Goal: Information Seeking & Learning: Learn about a topic

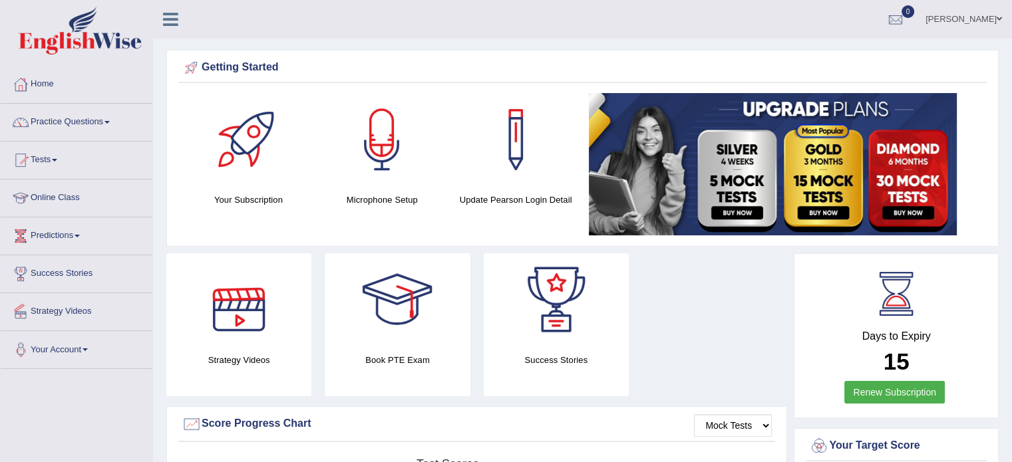
click at [53, 347] on link "Your Account" at bounding box center [77, 347] width 152 height 33
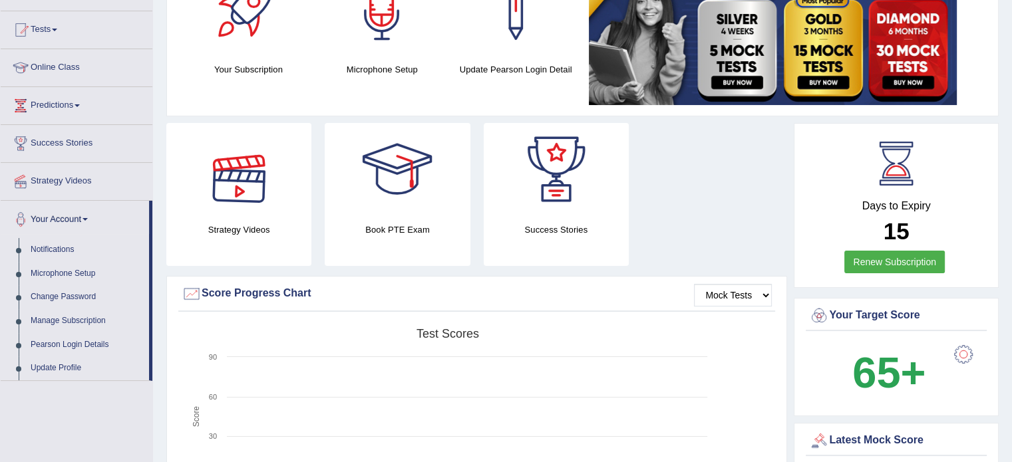
scroll to position [133, 0]
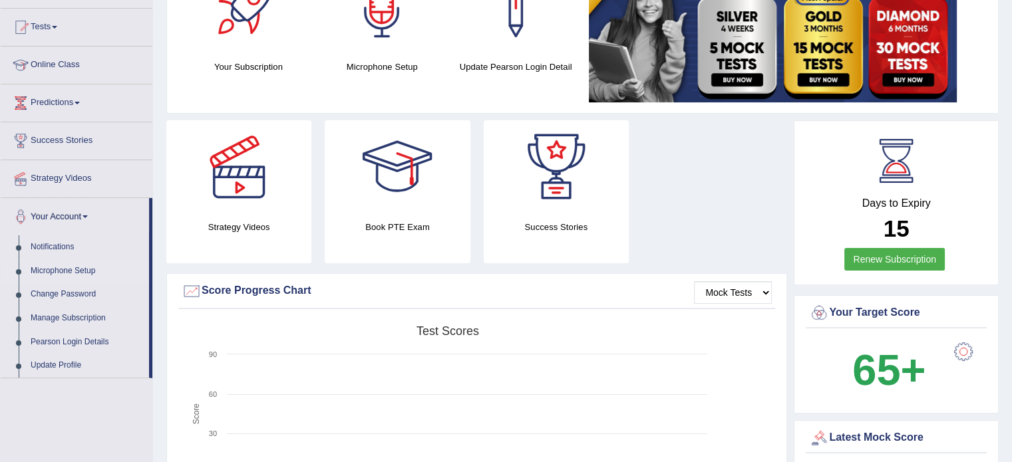
click at [59, 265] on link "Microphone Setup" at bounding box center [87, 271] width 124 height 24
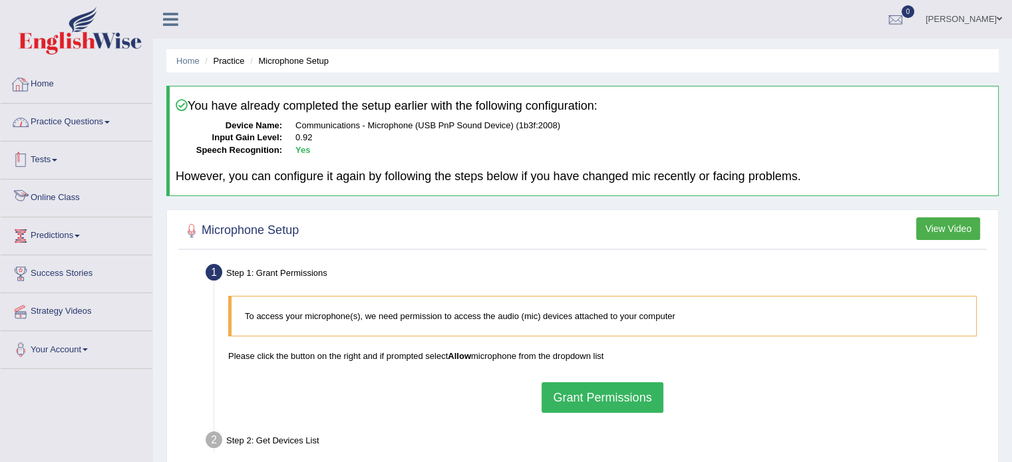
click at [34, 77] on link "Home" at bounding box center [77, 82] width 152 height 33
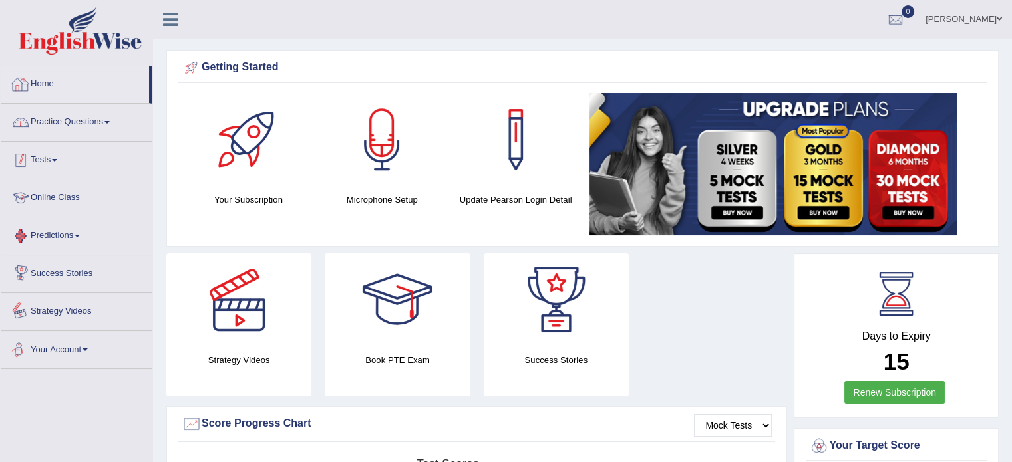
click at [104, 122] on link "Practice Questions" at bounding box center [77, 120] width 152 height 33
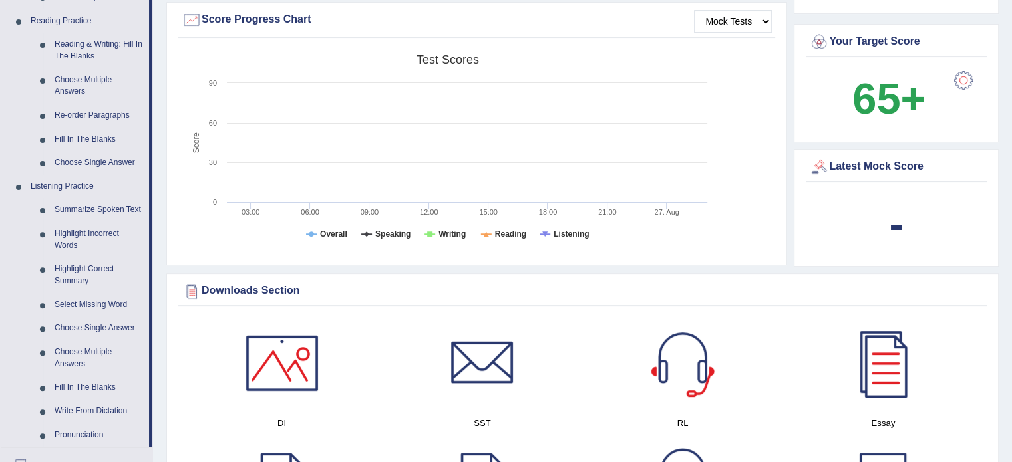
scroll to position [333, 0]
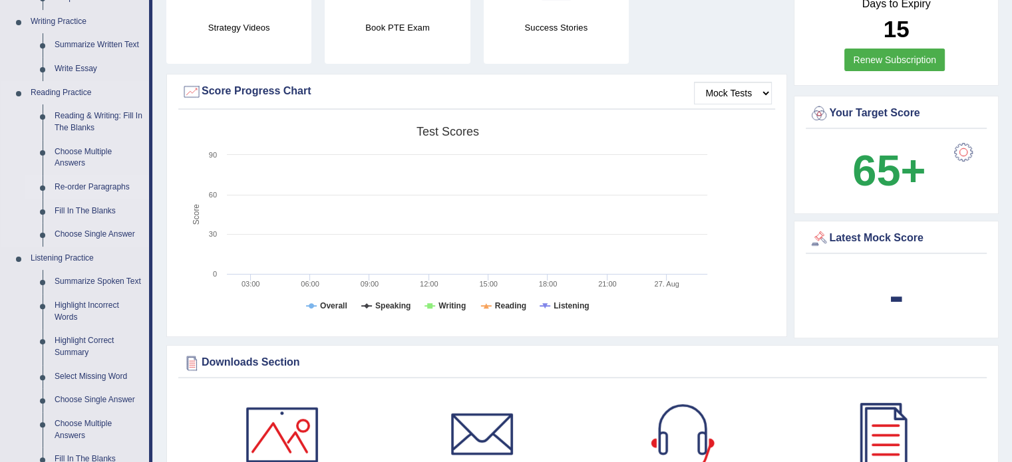
click at [90, 184] on link "Re-order Paragraphs" at bounding box center [99, 188] width 100 height 24
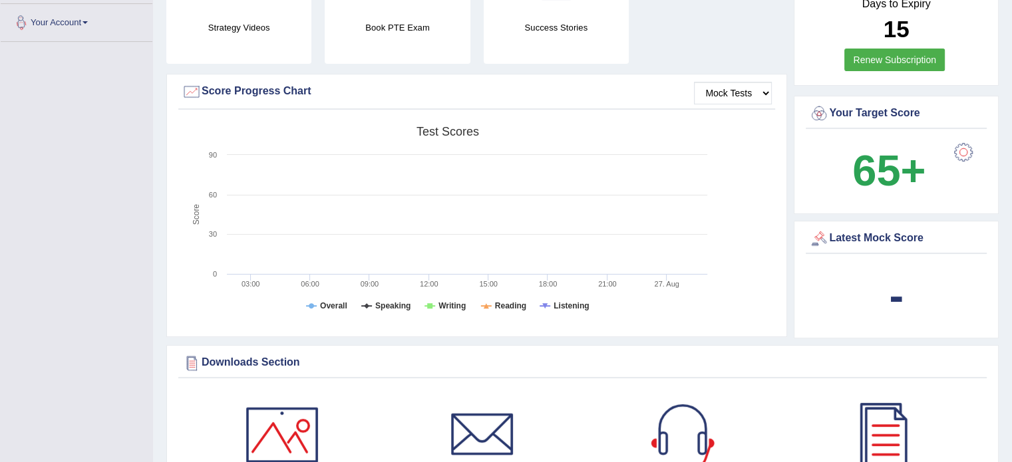
scroll to position [454, 0]
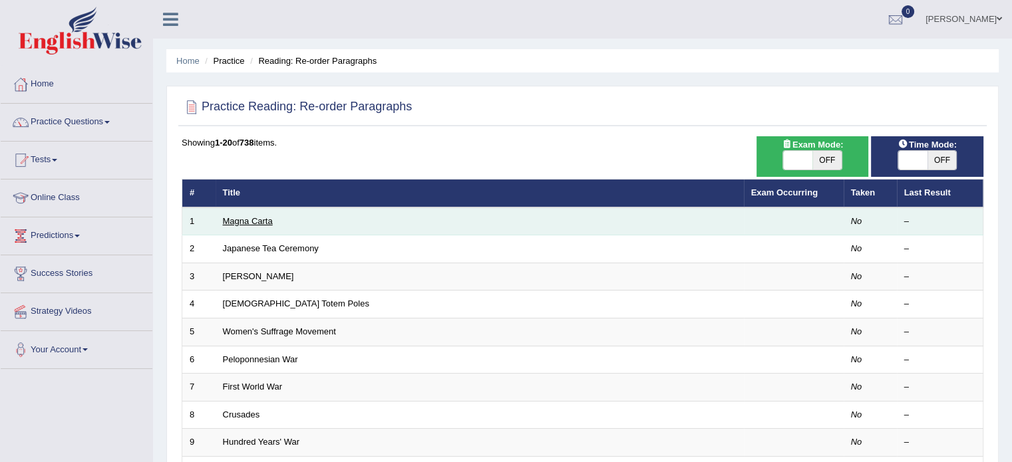
click at [246, 219] on link "Magna Carta" at bounding box center [248, 221] width 50 height 10
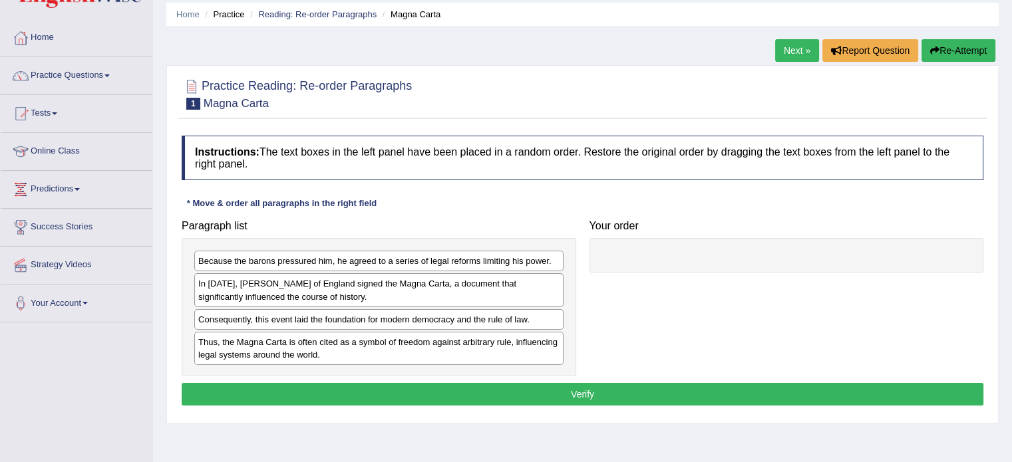
scroll to position [67, 0]
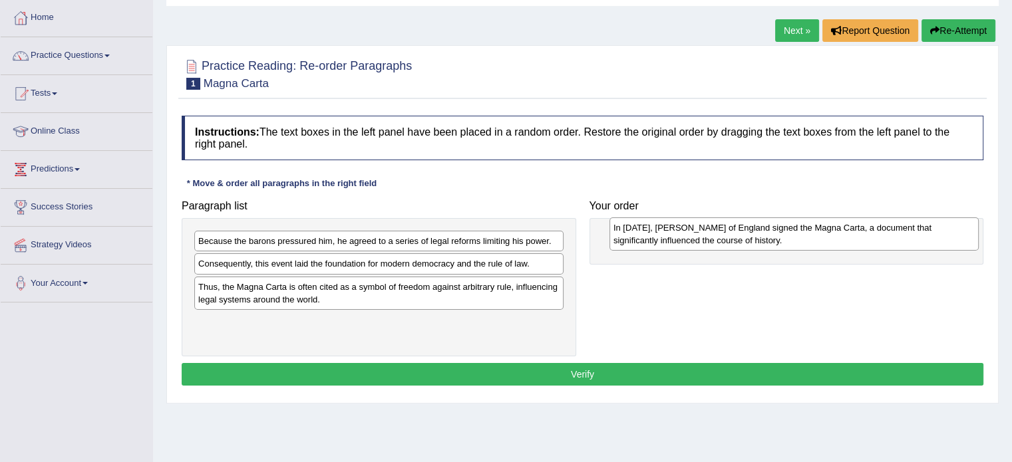
drag, startPoint x: 358, startPoint y: 274, endPoint x: 764, endPoint y: 239, distance: 407.4
click at [771, 240] on div "In [DATE], [PERSON_NAME] of England signed the Magna Carta, a document that sig…" at bounding box center [793, 234] width 369 height 33
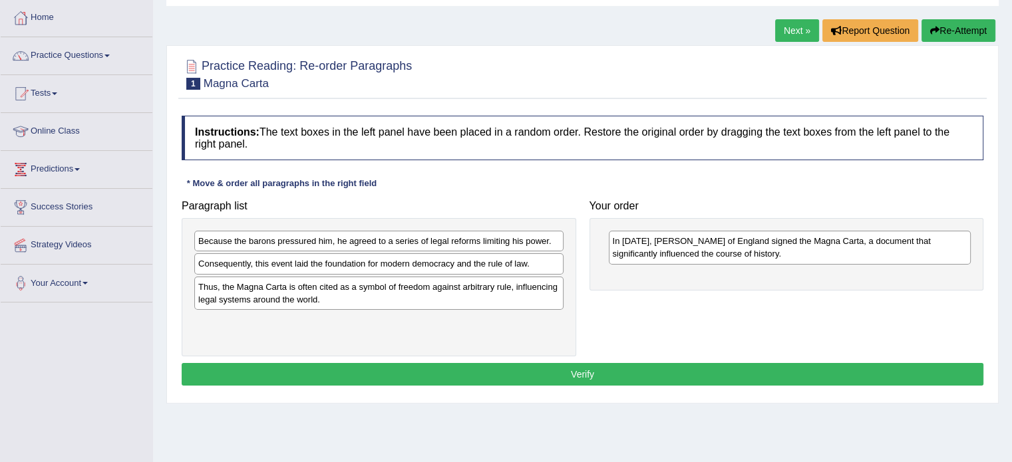
click at [688, 247] on div "In 1215, King John of England signed the Magna Carta, a document that significa…" at bounding box center [790, 247] width 363 height 33
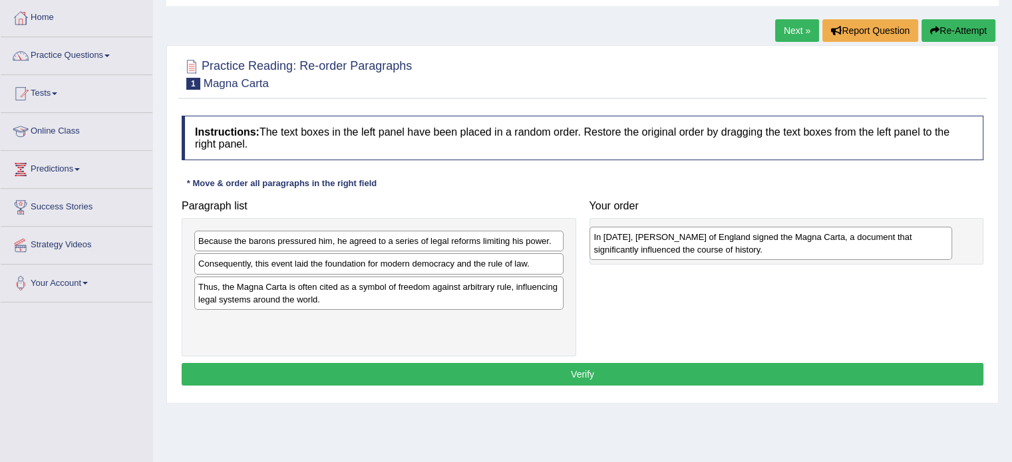
drag, startPoint x: 668, startPoint y: 246, endPoint x: 649, endPoint y: 242, distance: 19.1
click at [649, 242] on div "In 1215, King John of England signed the Magna Carta, a document that significa…" at bounding box center [770, 243] width 363 height 33
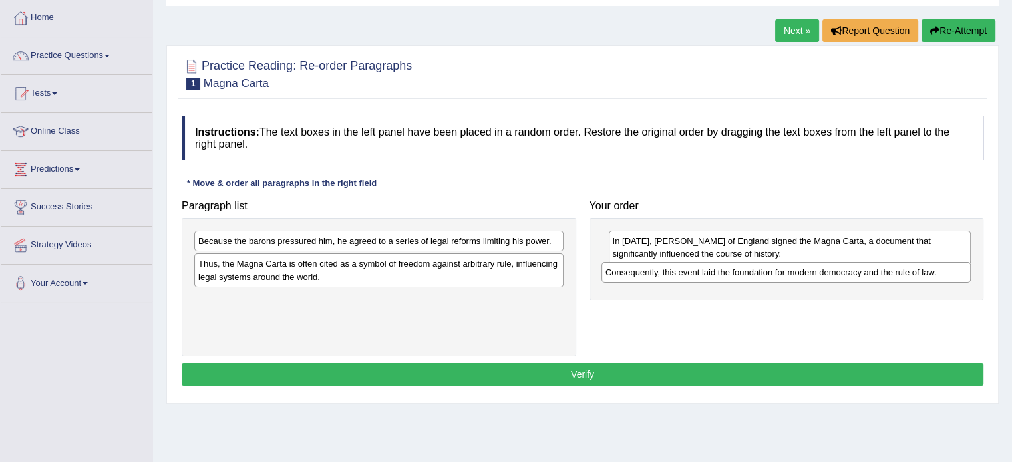
drag, startPoint x: 367, startPoint y: 263, endPoint x: 774, endPoint y: 272, distance: 407.3
click at [774, 272] on div "Consequently, this event laid the foundation for modern democracy and the rule …" at bounding box center [785, 272] width 369 height 21
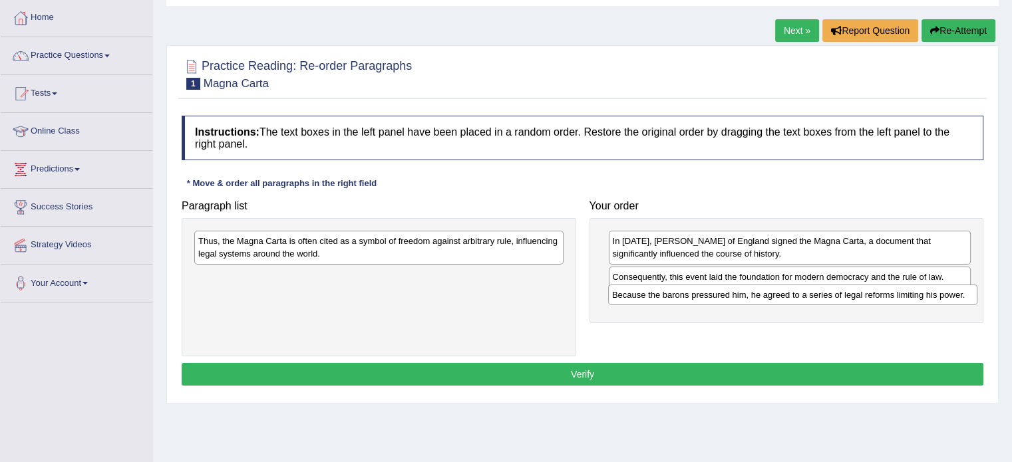
drag, startPoint x: 313, startPoint y: 244, endPoint x: 727, endPoint y: 297, distance: 417.3
click at [727, 297] on div "Because the barons pressured him, he agreed to a series of legal reforms limiti…" at bounding box center [792, 295] width 369 height 21
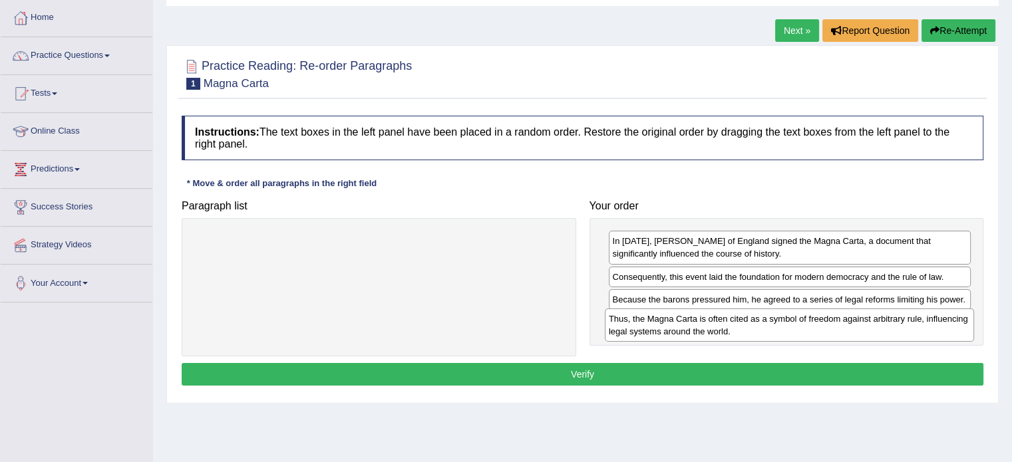
drag, startPoint x: 343, startPoint y: 251, endPoint x: 755, endPoint y: 330, distance: 419.4
click at [755, 330] on div "Thus, the Magna Carta is often cited as a symbol of freedom against arbitrary r…" at bounding box center [789, 325] width 369 height 33
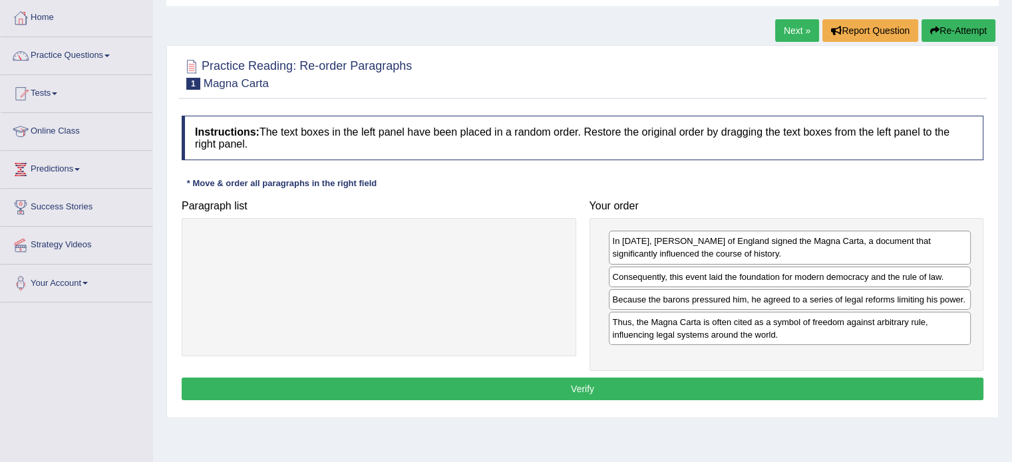
click at [588, 392] on button "Verify" at bounding box center [583, 389] width 802 height 23
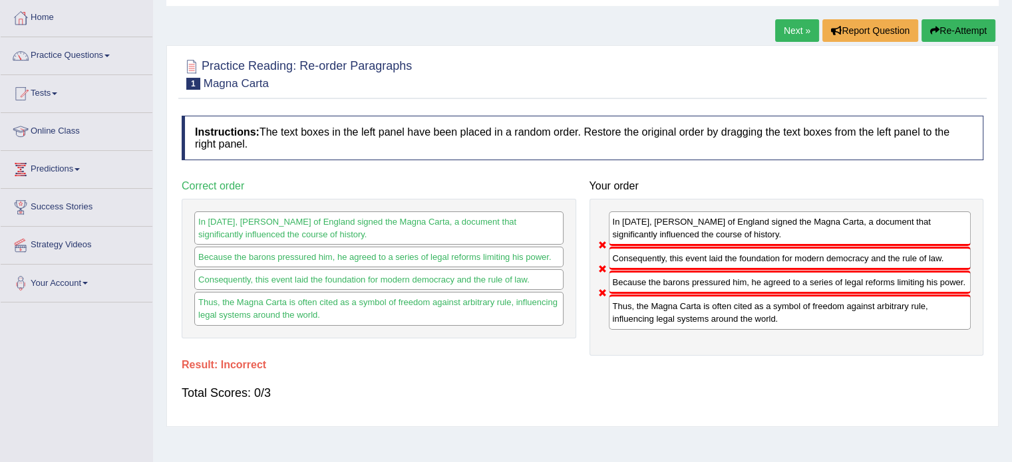
click at [792, 33] on link "Next »" at bounding box center [797, 30] width 44 height 23
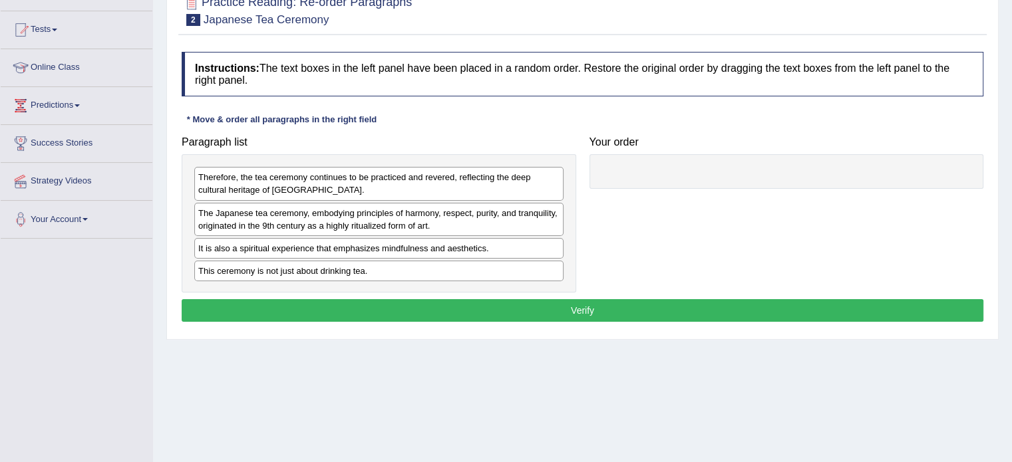
scroll to position [133, 0]
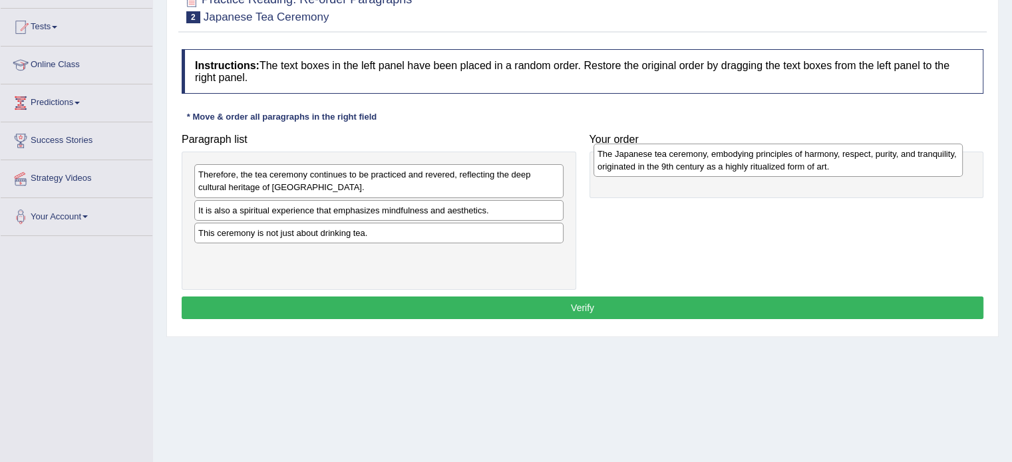
drag, startPoint x: 269, startPoint y: 226, endPoint x: 663, endPoint y: 170, distance: 398.5
click at [663, 170] on div "The Japanese tea ceremony, embodying principles of harmony, respect, purity, an…" at bounding box center [777, 160] width 369 height 33
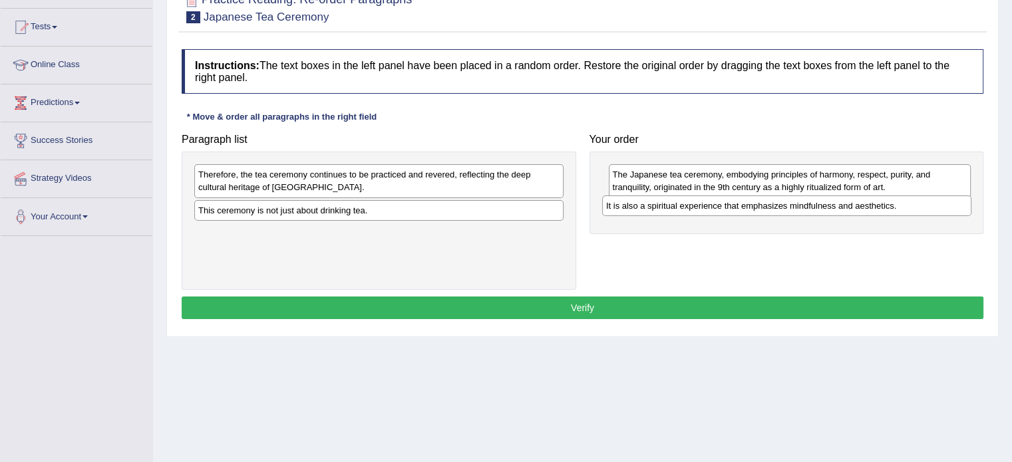
drag, startPoint x: 303, startPoint y: 211, endPoint x: 711, endPoint y: 207, distance: 407.9
click at [711, 207] on div "It is also a spiritual experience that emphasizes mindfulness and aesthetics." at bounding box center [786, 206] width 369 height 21
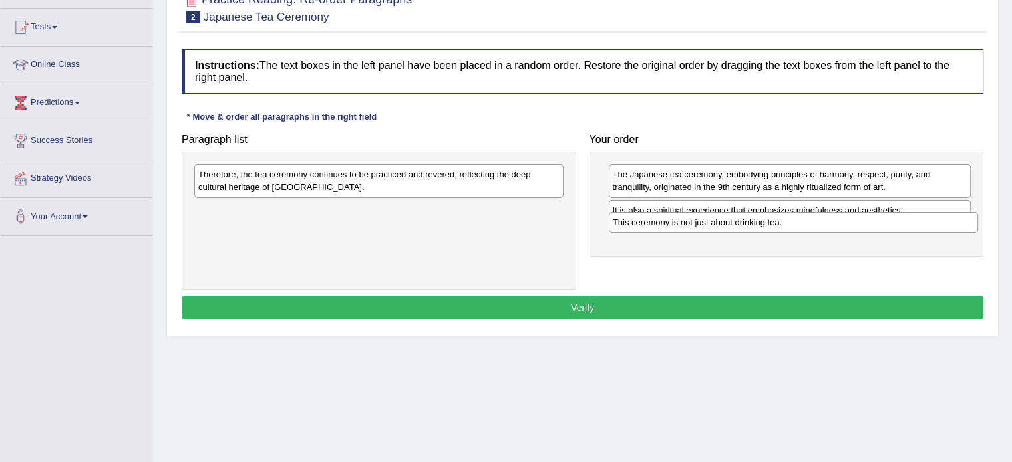
drag, startPoint x: 360, startPoint y: 214, endPoint x: 774, endPoint y: 226, distance: 414.7
click at [774, 226] on div "This ceremony is not just about drinking tea." at bounding box center [793, 222] width 369 height 21
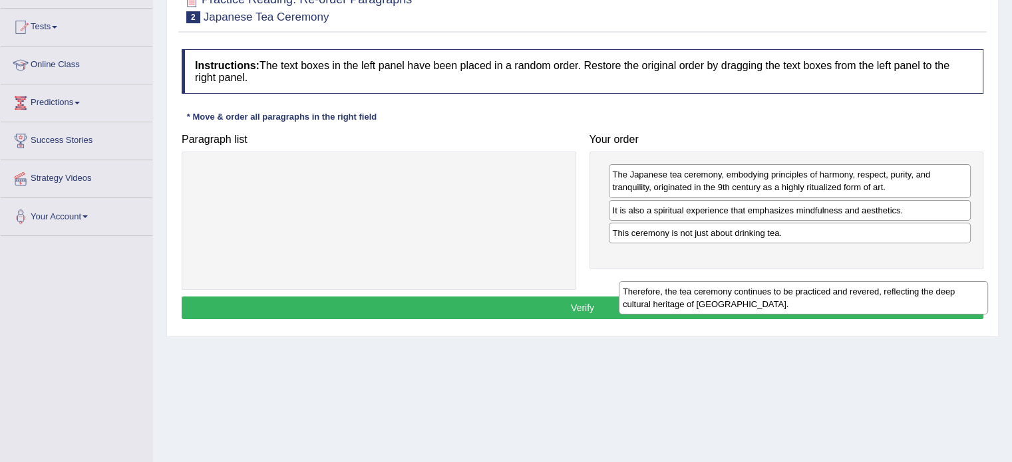
drag, startPoint x: 375, startPoint y: 180, endPoint x: 809, endPoint y: 270, distance: 443.0
click at [810, 281] on div "Therefore, the tea ceremony continues to be practiced and revered, reflecting t…" at bounding box center [803, 297] width 369 height 33
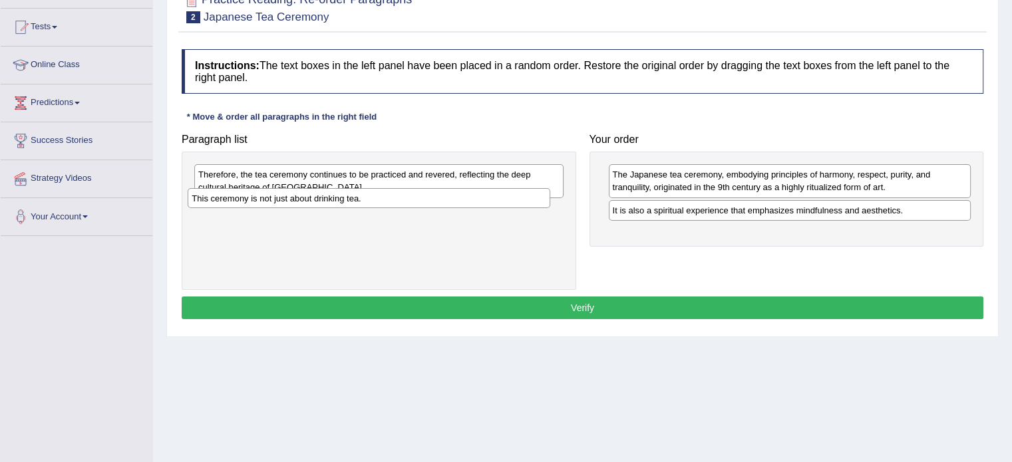
drag, startPoint x: 641, startPoint y: 237, endPoint x: 224, endPoint y: 201, distance: 418.7
click at [220, 203] on div "This ceremony is not just about drinking tea." at bounding box center [369, 198] width 363 height 21
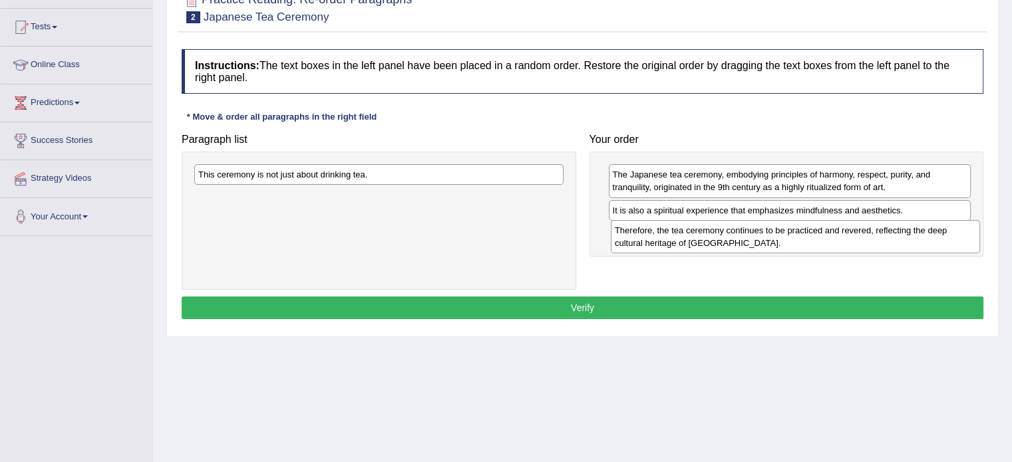
drag, startPoint x: 290, startPoint y: 193, endPoint x: 697, endPoint y: 238, distance: 409.7
click at [697, 238] on div "Therefore, the tea ceremony continues to be practiced and revered, reflecting t…" at bounding box center [795, 236] width 369 height 33
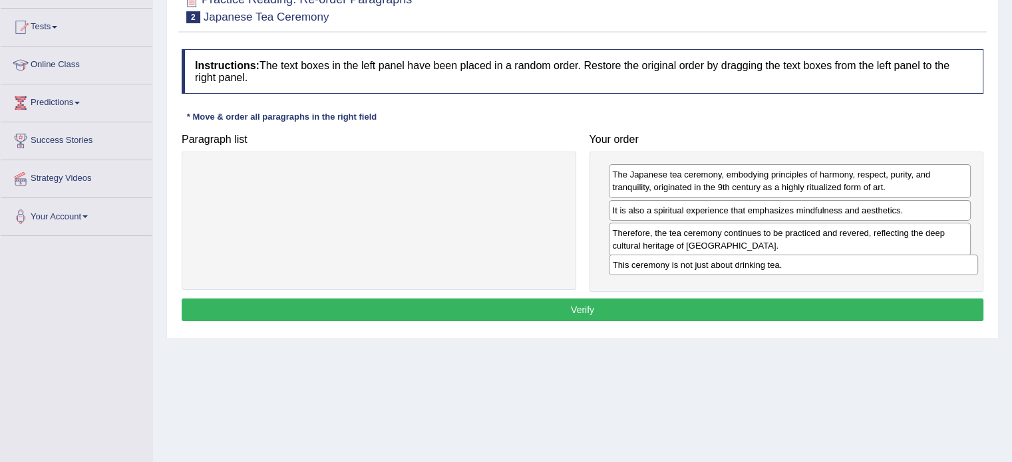
drag, startPoint x: 354, startPoint y: 168, endPoint x: 768, endPoint y: 259, distance: 424.3
click at [768, 259] on div "This ceremony is not just about drinking tea." at bounding box center [793, 265] width 369 height 21
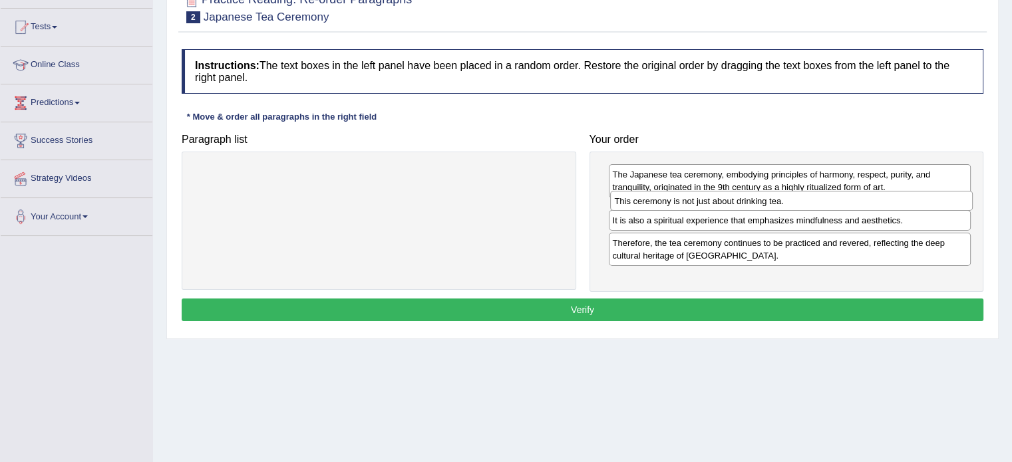
drag, startPoint x: 735, startPoint y: 271, endPoint x: 737, endPoint y: 204, distance: 66.6
click at [737, 204] on div "This ceremony is not just about drinking tea." at bounding box center [791, 201] width 363 height 21
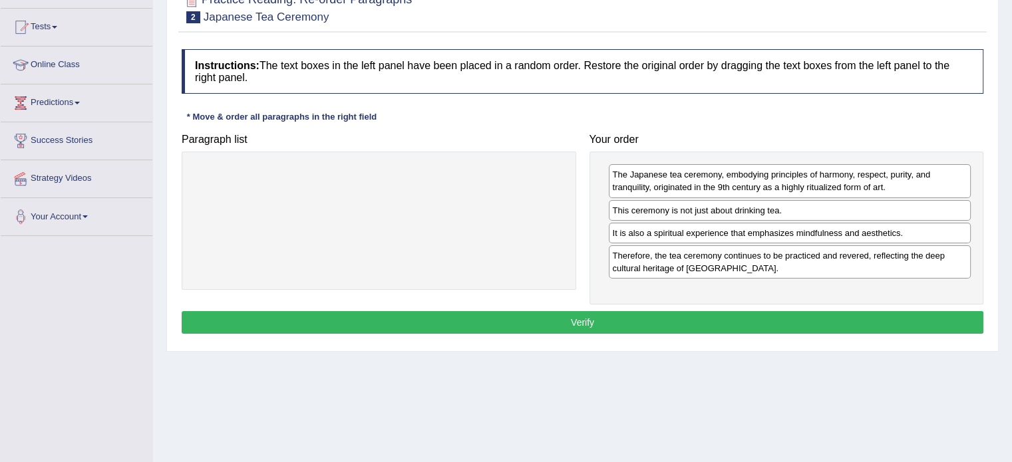
click at [705, 327] on button "Verify" at bounding box center [583, 322] width 802 height 23
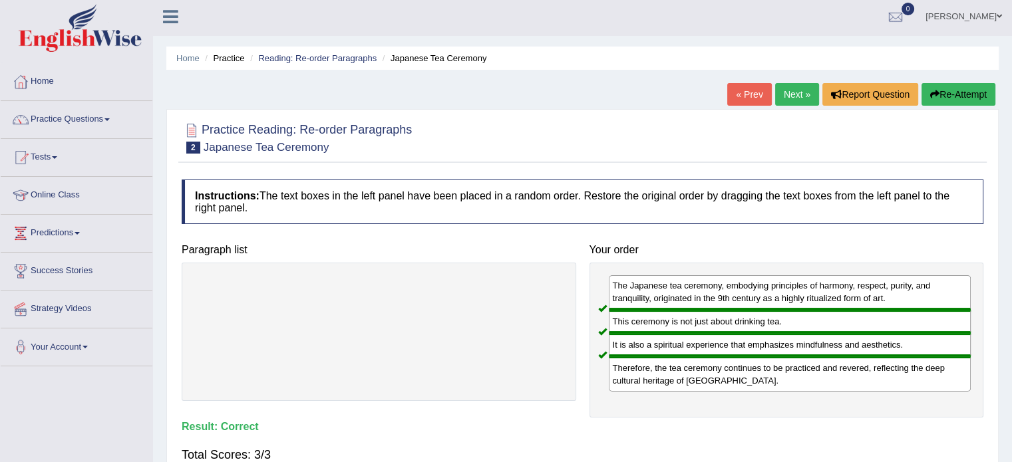
scroll to position [0, 0]
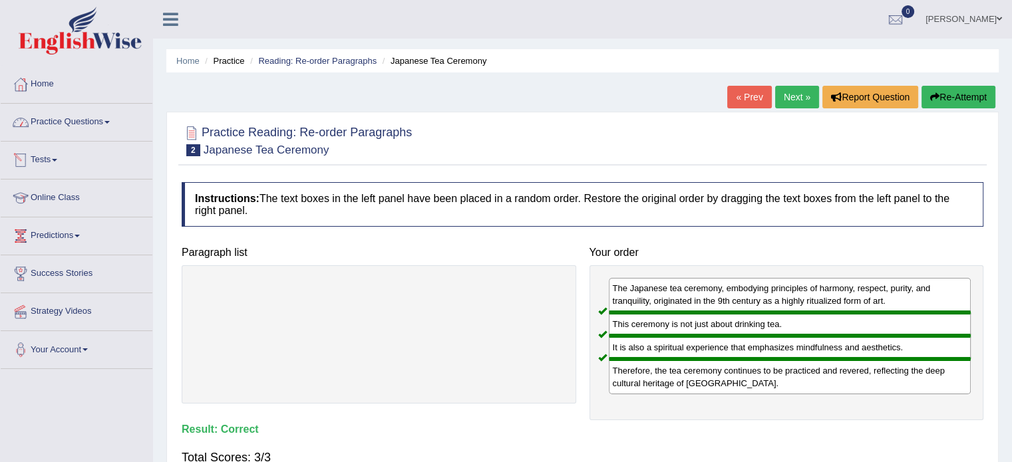
click at [67, 127] on link "Practice Questions" at bounding box center [77, 120] width 152 height 33
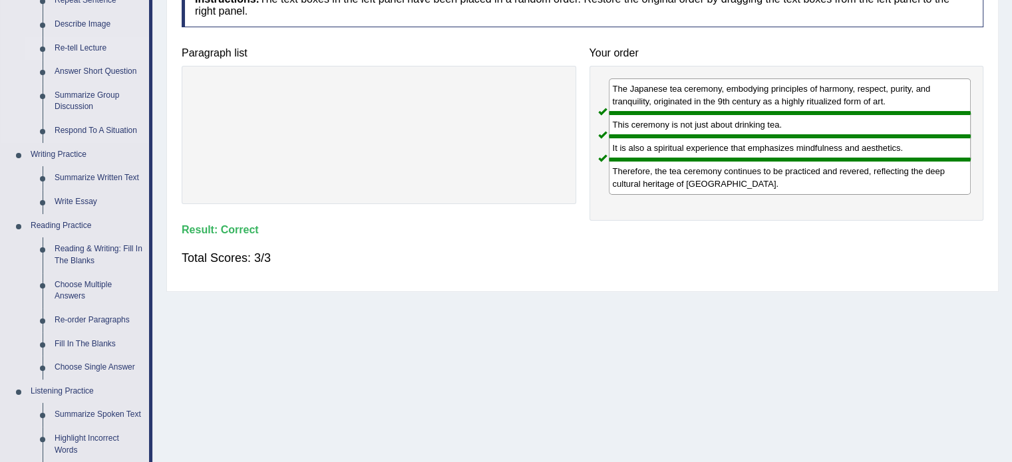
scroll to position [266, 0]
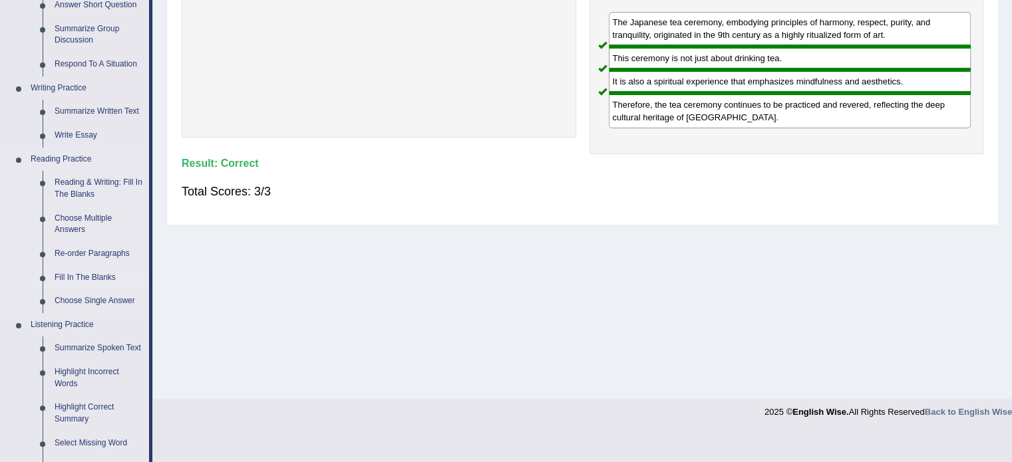
click at [88, 276] on link "Fill In The Blanks" at bounding box center [99, 278] width 100 height 24
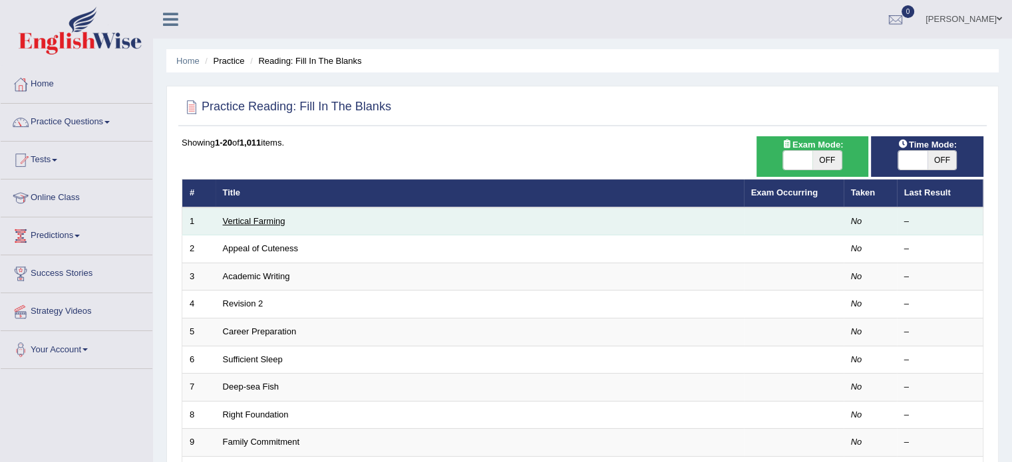
click at [254, 222] on link "Vertical Farming" at bounding box center [254, 221] width 63 height 10
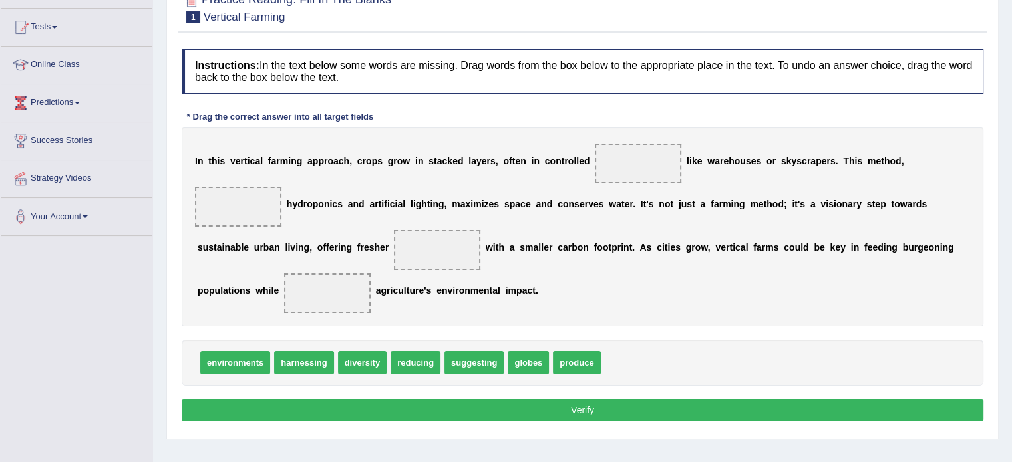
scroll to position [67, 0]
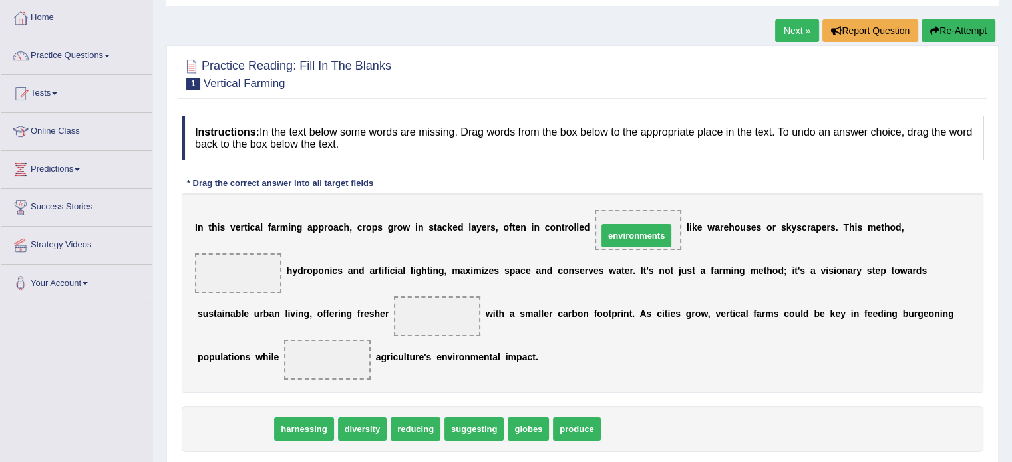
drag, startPoint x: 228, startPoint y: 430, endPoint x: 629, endPoint y: 236, distance: 446.4
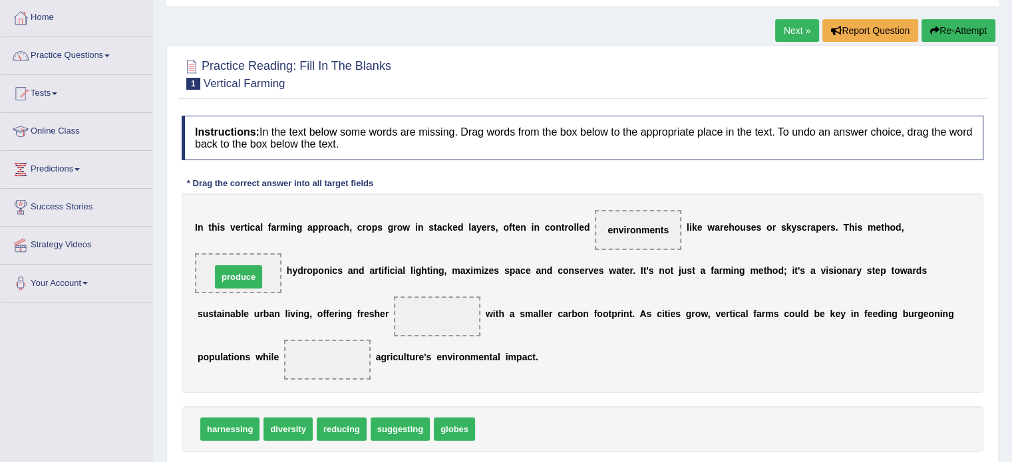
drag, startPoint x: 503, startPoint y: 432, endPoint x: 239, endPoint y: 280, distance: 304.9
drag, startPoint x: 235, startPoint y: 269, endPoint x: 452, endPoint y: 322, distance: 223.3
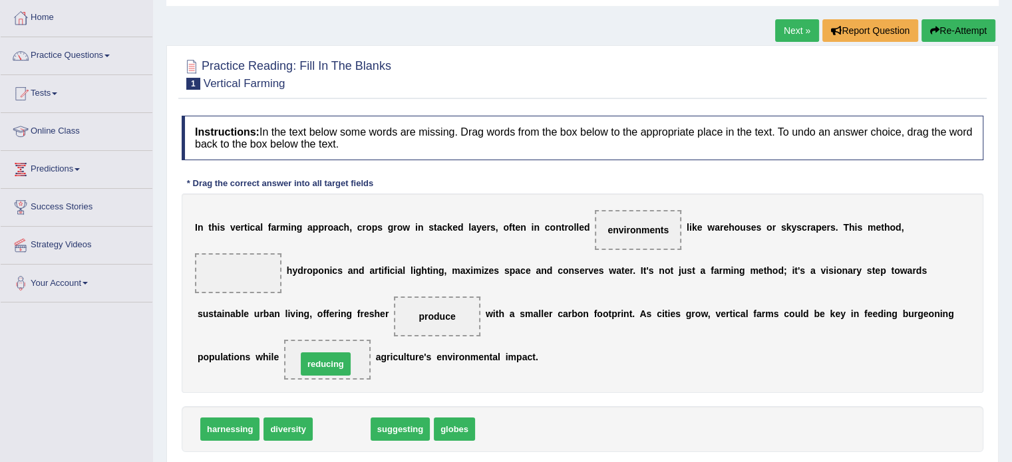
drag, startPoint x: 347, startPoint y: 431, endPoint x: 331, endPoint y: 366, distance: 67.1
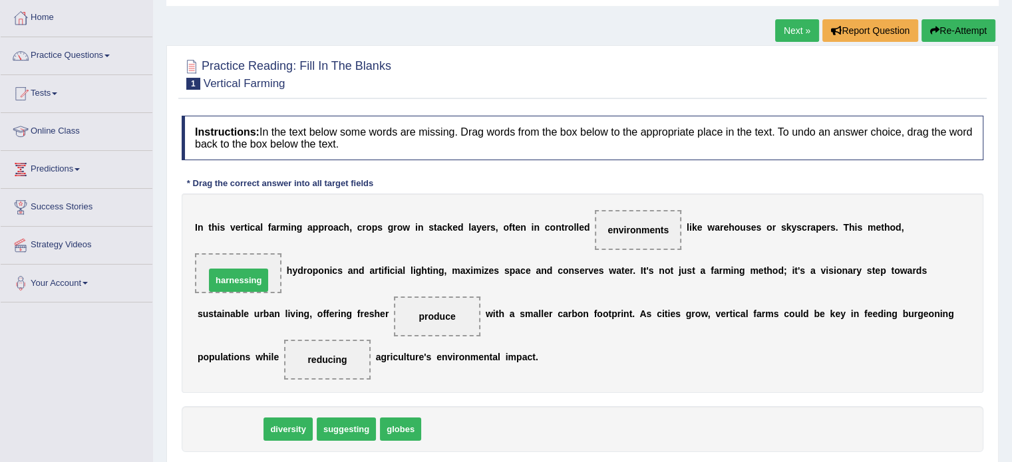
drag, startPoint x: 234, startPoint y: 432, endPoint x: 242, endPoint y: 283, distance: 149.3
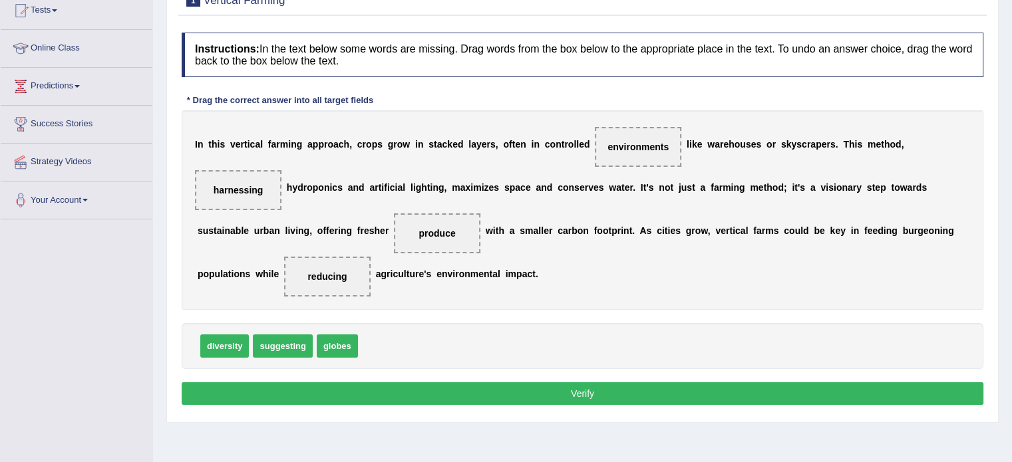
scroll to position [236, 0]
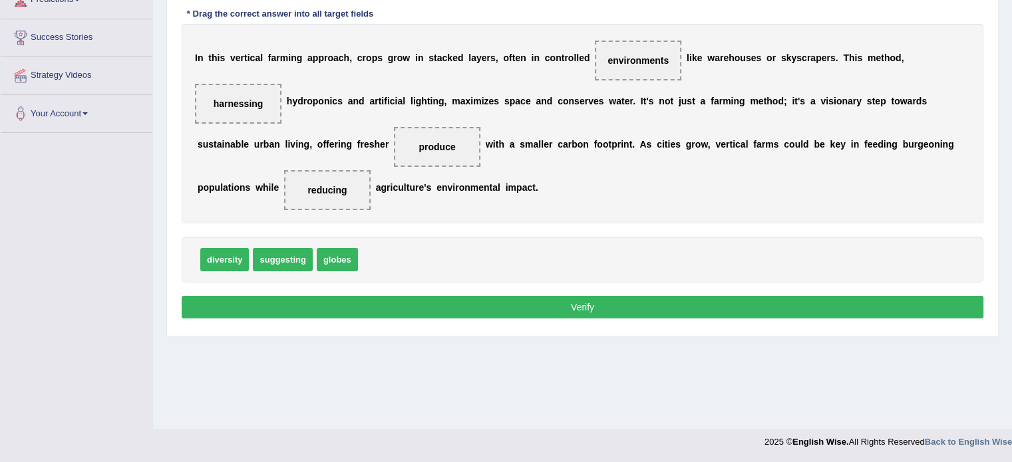
click at [563, 301] on button "Verify" at bounding box center [583, 307] width 802 height 23
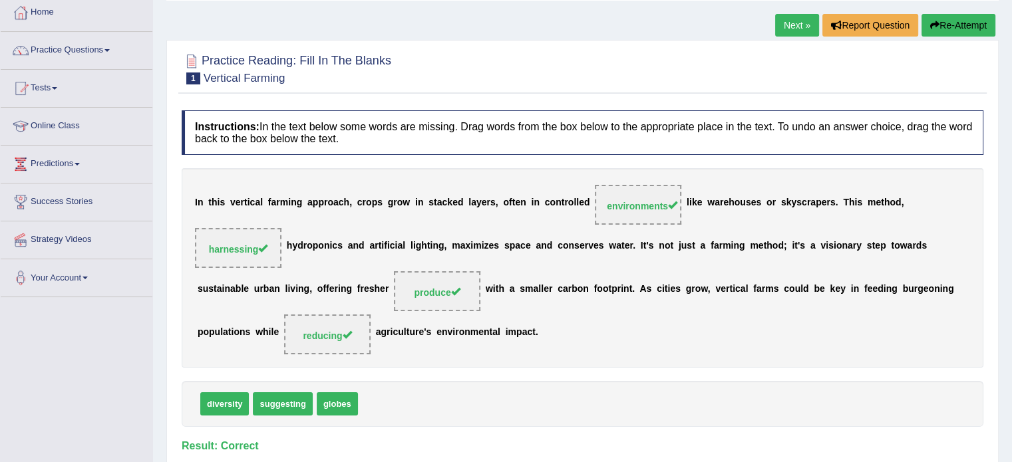
scroll to position [0, 0]
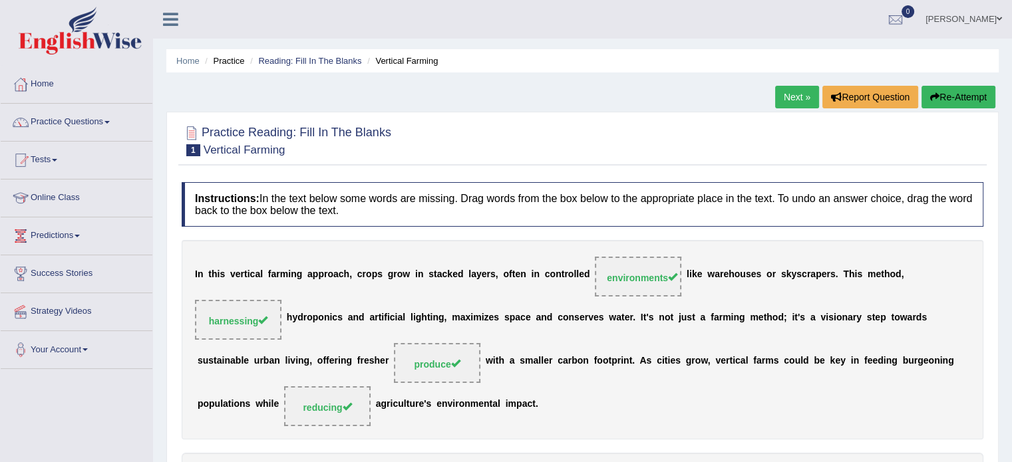
click at [790, 100] on link "Next »" at bounding box center [797, 97] width 44 height 23
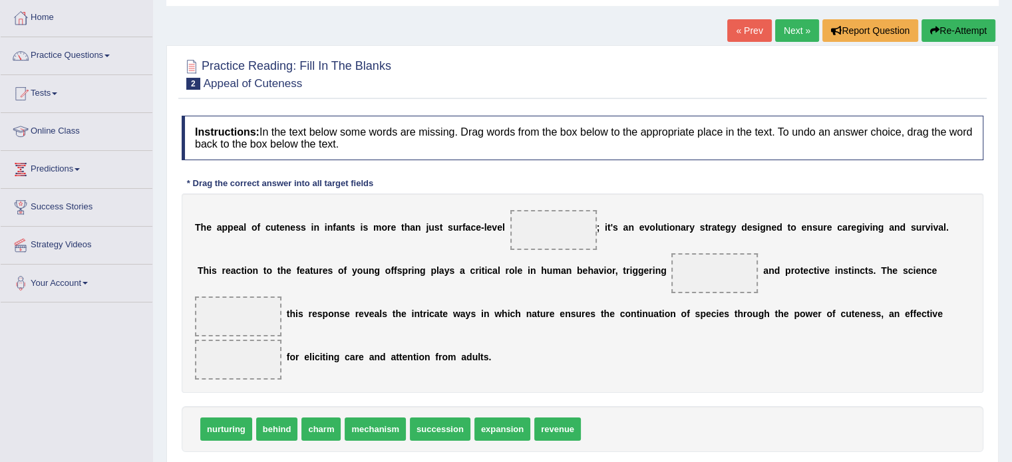
scroll to position [133, 0]
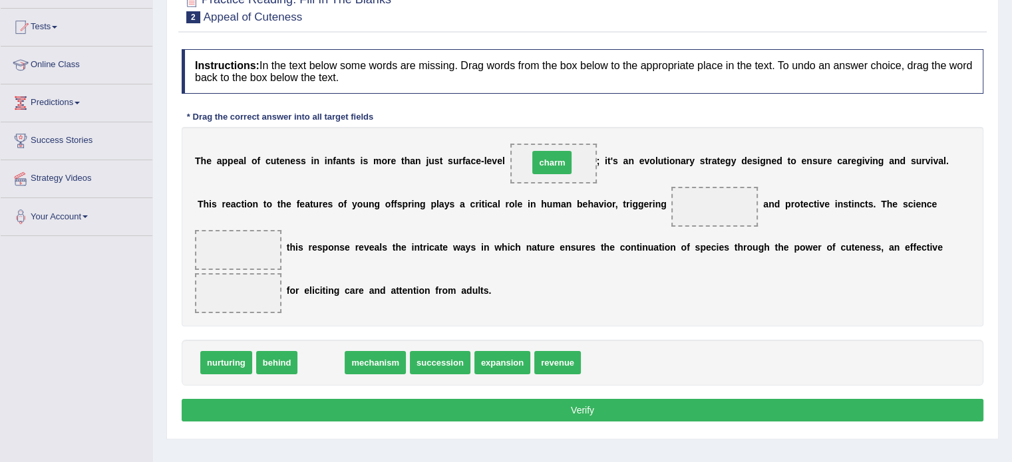
drag, startPoint x: 333, startPoint y: 365, endPoint x: 565, endPoint y: 164, distance: 307.0
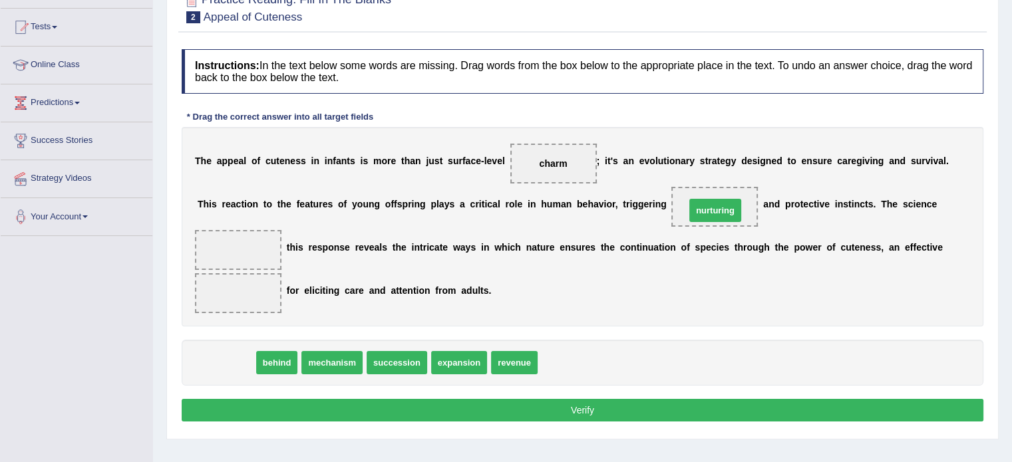
drag, startPoint x: 225, startPoint y: 361, endPoint x: 714, endPoint y: 209, distance: 512.2
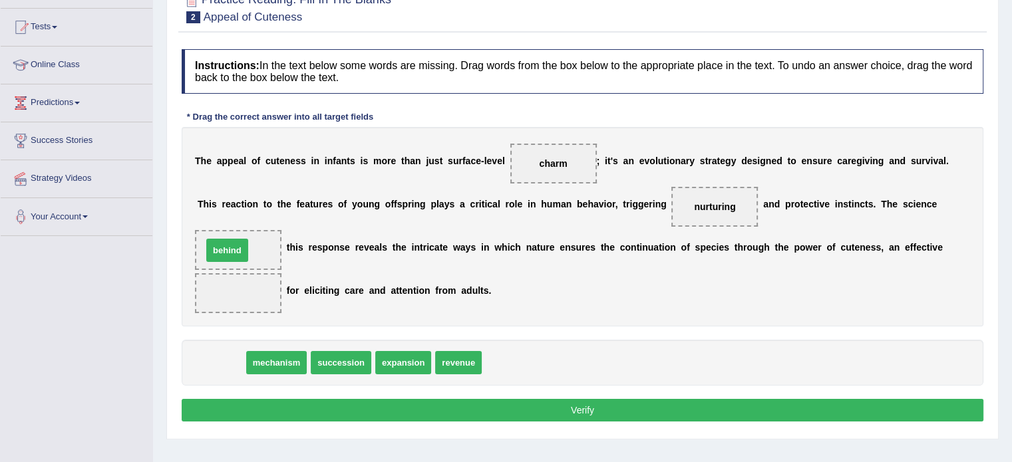
drag, startPoint x: 226, startPoint y: 366, endPoint x: 232, endPoint y: 253, distance: 112.6
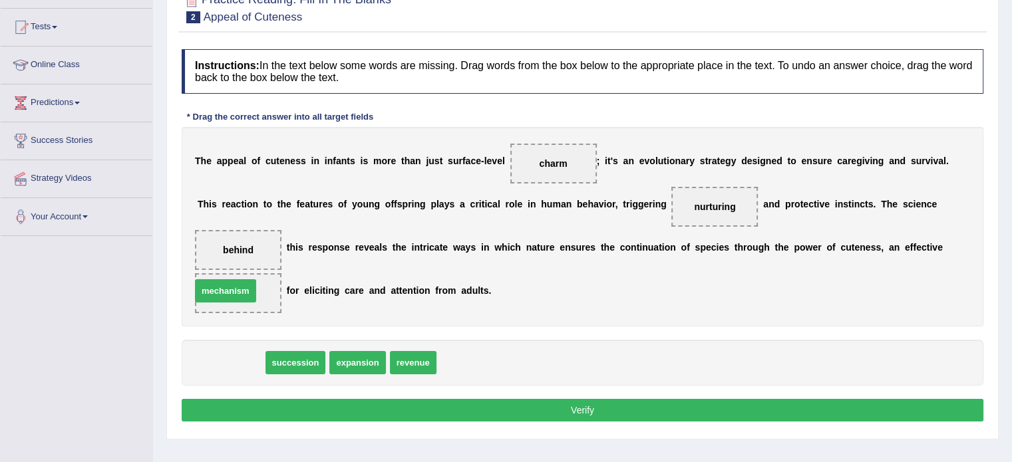
drag, startPoint x: 242, startPoint y: 361, endPoint x: 240, endPoint y: 289, distance: 71.2
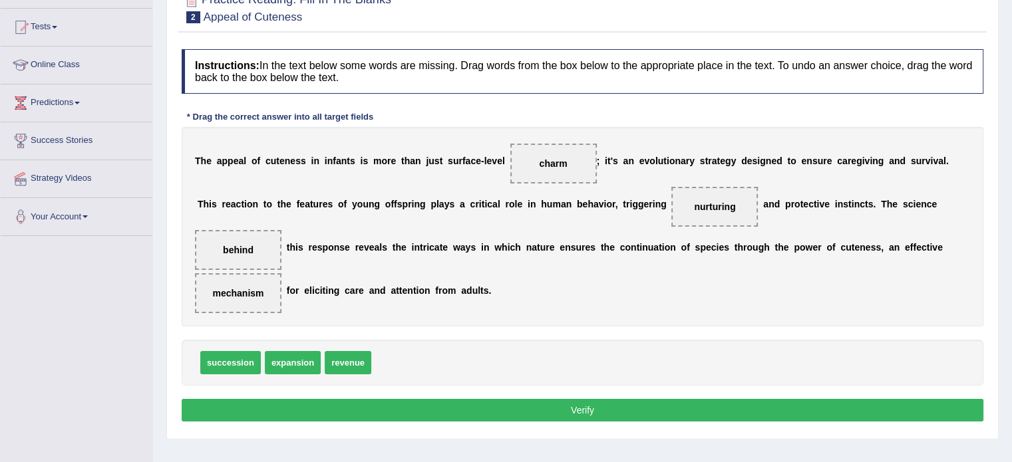
click at [493, 412] on button "Verify" at bounding box center [583, 410] width 802 height 23
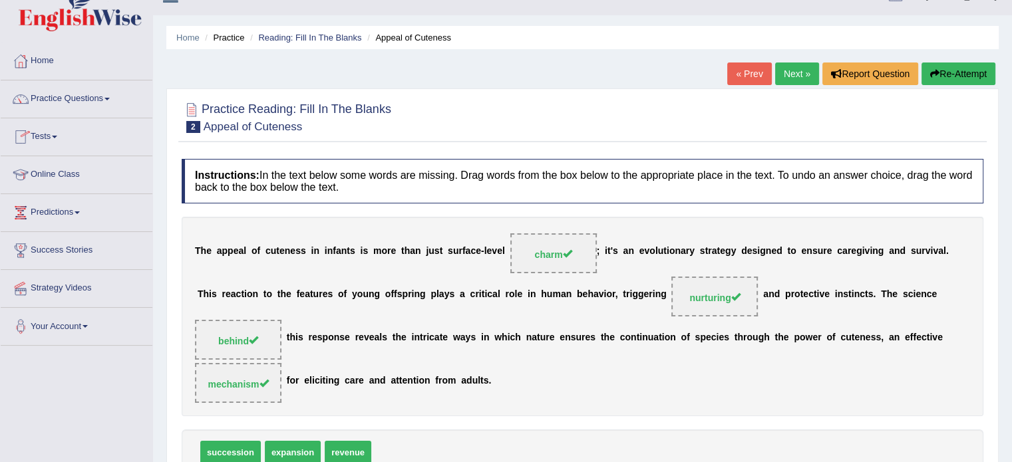
scroll to position [0, 0]
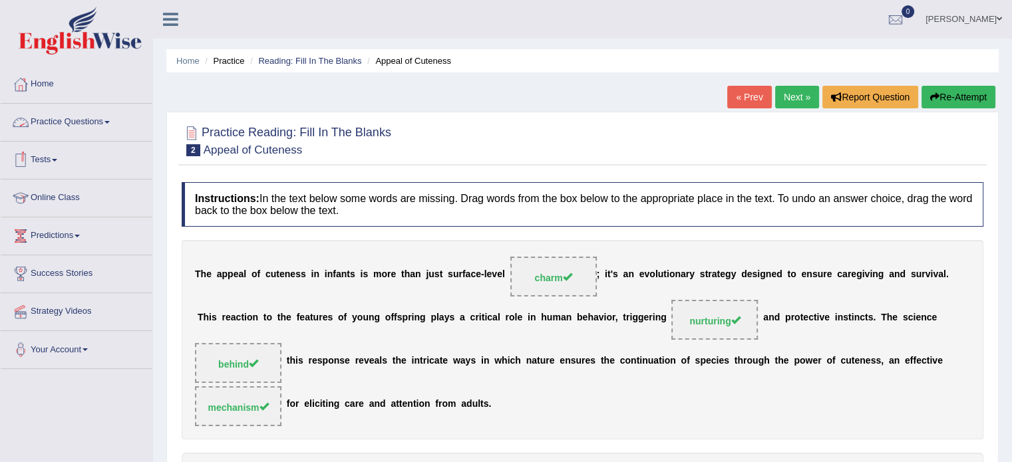
click at [61, 132] on link "Practice Questions" at bounding box center [77, 120] width 152 height 33
